Goal: Transaction & Acquisition: Purchase product/service

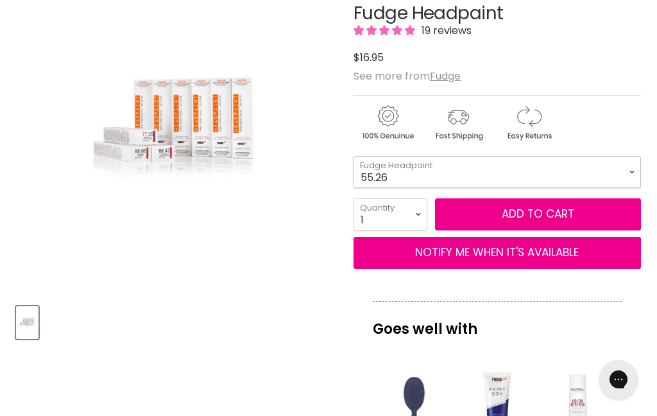
click at [629, 171] on select "4.34 4.6 4.62 5.0 5.00 5.22 5.23 5.3 5.4 5.5 5.73 6.00 6.3 6.34 6.35" at bounding box center [496, 172] width 287 height 32
select select "7.35"
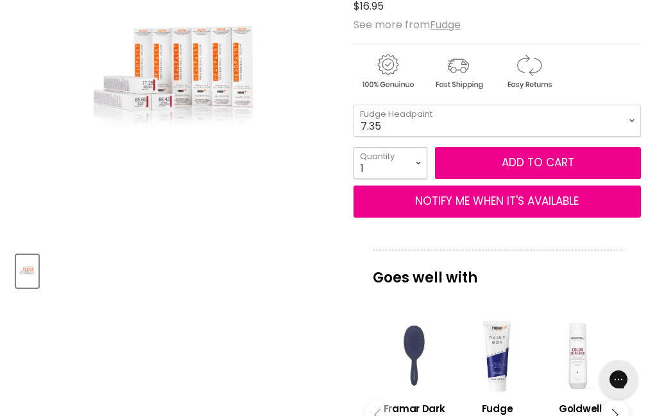
click at [418, 160] on select "1 2 3 4 5 6 7 8 9 10+" at bounding box center [390, 163] width 74 height 32
select select "2"
type input "2"
click at [542, 160] on button "Add to cart" at bounding box center [538, 163] width 206 height 32
click at [557, 164] on button "Add to cart" at bounding box center [538, 163] width 206 height 32
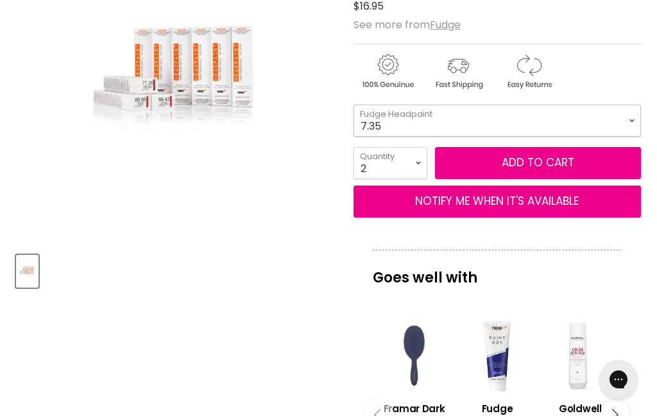
click at [630, 118] on select "4.34 4.6 4.62 5.0 5.00 5.22 5.23 5.3 5.4 5.5 5.73 6.00 6.3 6.34 6.35" at bounding box center [496, 121] width 287 height 32
select select "6.35"
click at [415, 157] on select "1 2 3 4 5 6 7 8 9 10+" at bounding box center [390, 163] width 74 height 32
select select "1"
type input "1"
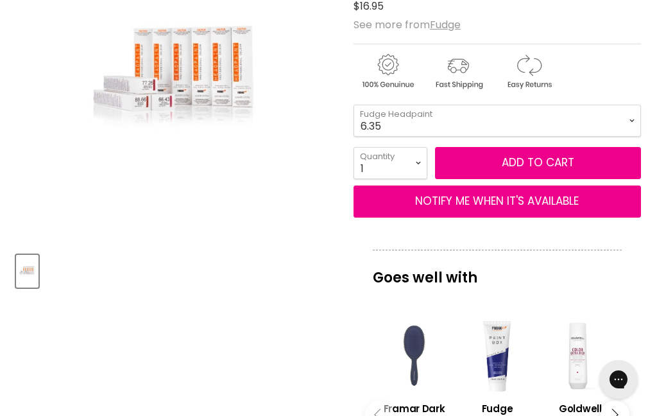
click at [550, 161] on button "Add to cart" at bounding box center [538, 163] width 206 height 32
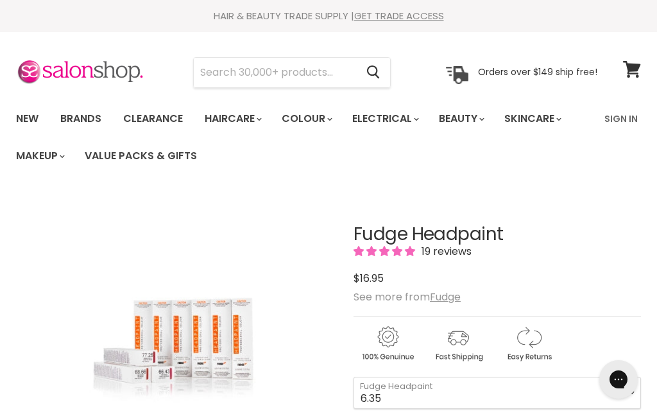
click at [633, 69] on icon at bounding box center [631, 69] width 17 height 17
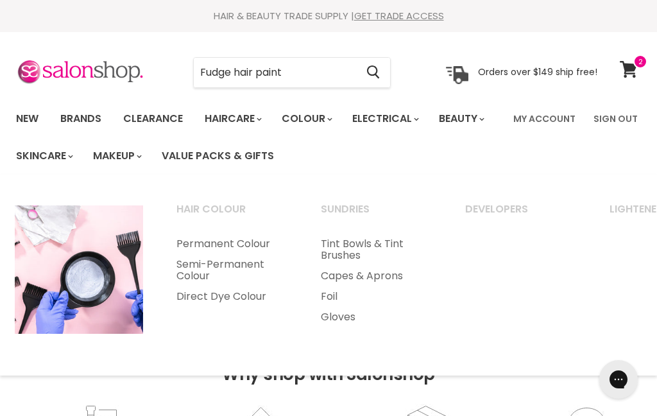
click at [222, 243] on link "Permanent Colour" at bounding box center [231, 243] width 142 height 21
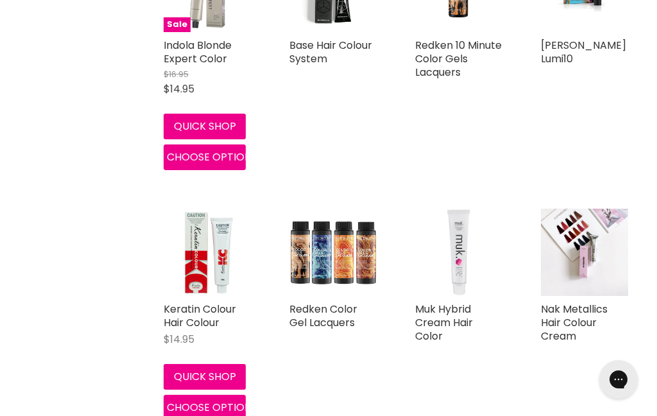
scroll to position [837, 0]
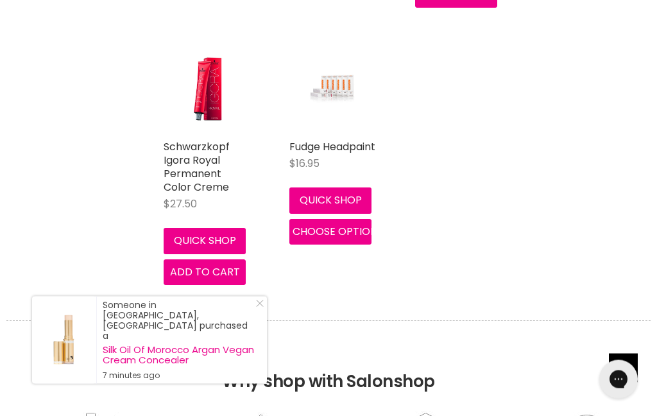
scroll to position [4054, 0]
click at [326, 102] on img "Main content" at bounding box center [333, 89] width 58 height 87
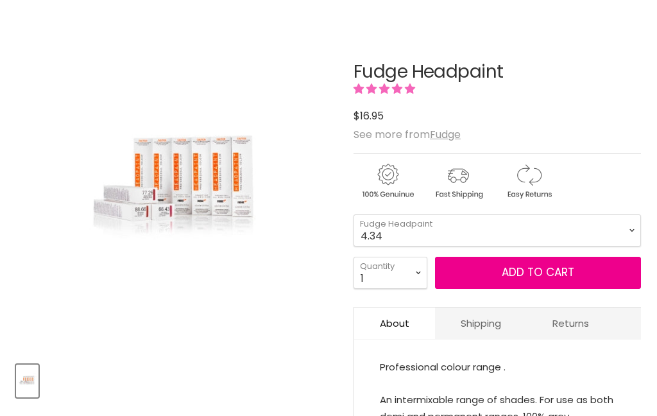
scroll to position [162, 0]
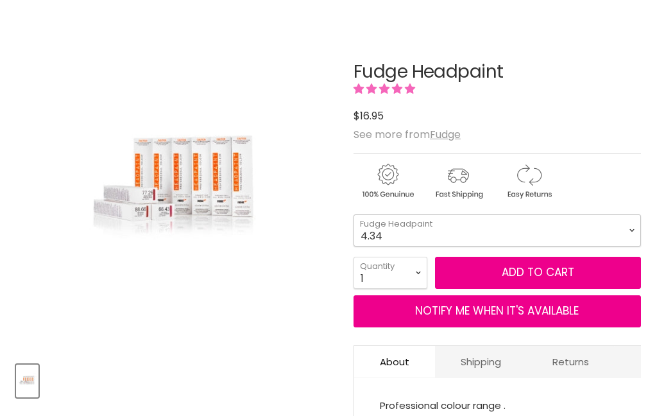
click at [634, 225] on select "4.34 4.6 4.62 5.0 5.00 5.22 5.23 5.3 5.4 5.5 5.73 6.00 6.3 6.34 6.35" at bounding box center [496, 230] width 287 height 32
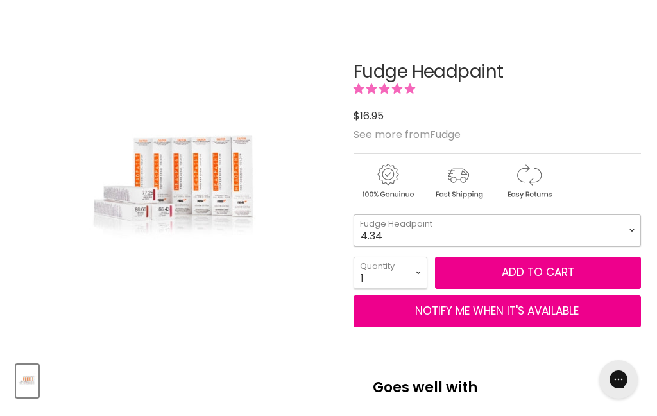
scroll to position [0, 0]
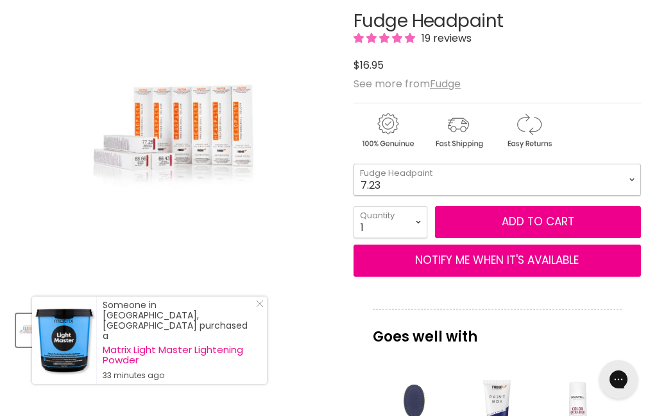
scroll to position [210, 0]
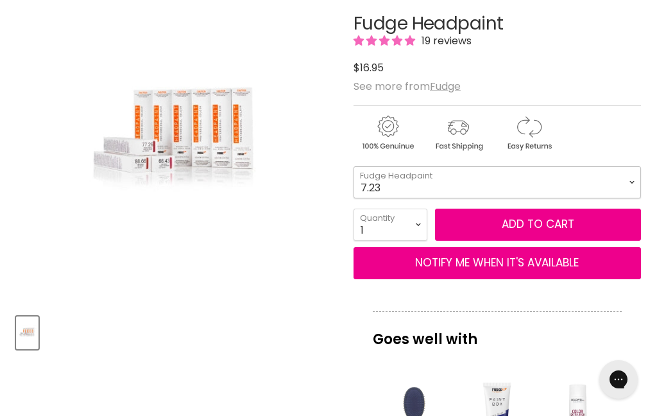
click at [621, 183] on select "4.34 4.6 4.62 5.0 5.00 5.22 5.23 5.3 5.4 5.5 5.73 6.00 6.3 6.34 6.35" at bounding box center [496, 182] width 287 height 32
select select "7.1"
click at [542, 224] on button "Add to cart" at bounding box center [538, 224] width 206 height 32
click at [545, 220] on button "Add to cart" at bounding box center [538, 224] width 206 height 32
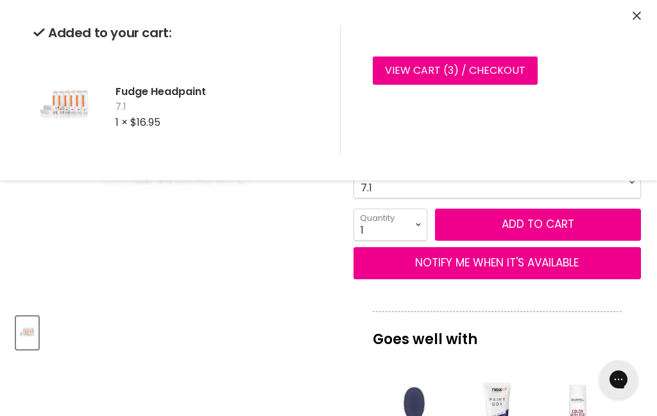
click at [477, 70] on link "View cart ( 3 ) / Checkout" at bounding box center [455, 70] width 165 height 28
